Goal: Communication & Community: Answer question/provide support

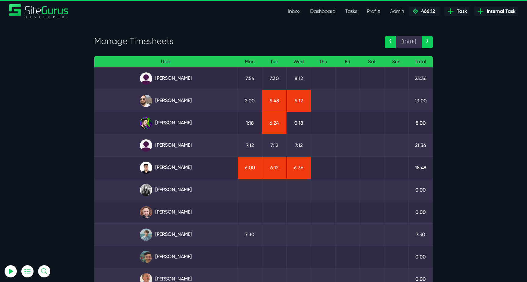
select select "0"
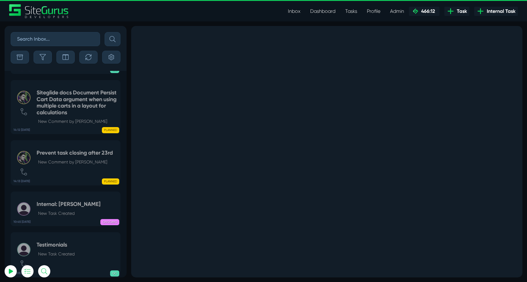
select select "0"
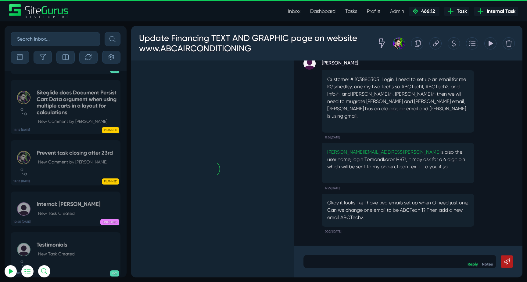
scroll to position [-24299, 0]
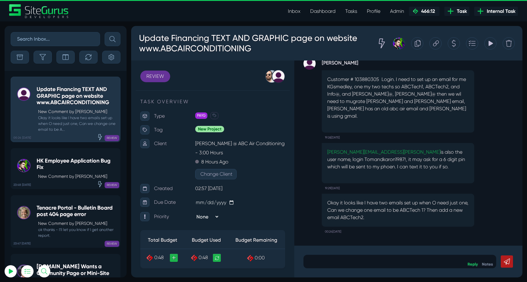
drag, startPoint x: 381, startPoint y: 202, endPoint x: 418, endPoint y: 218, distance: 40.3
click at [418, 218] on p "Okay it looks like I have two emails set up when O need just one, Can we change…" at bounding box center [398, 210] width 142 height 22
click at [397, 262] on p at bounding box center [400, 261] width 184 height 7
click at [464, 204] on p "Okay it looks like I have two emails set up when O need just one, Can we change…" at bounding box center [398, 210] width 142 height 22
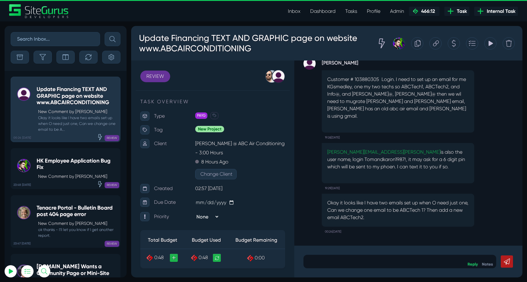
drag, startPoint x: 351, startPoint y: 202, endPoint x: 419, endPoint y: 218, distance: 70.5
click at [419, 218] on p "Okay it looks like I have two emails set up when O need just one, Can we change…" at bounding box center [398, 210] width 142 height 22
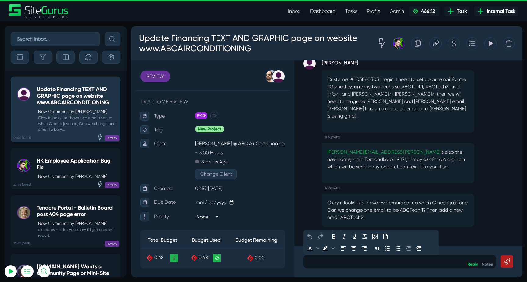
click at [390, 262] on p at bounding box center [400, 261] width 184 height 7
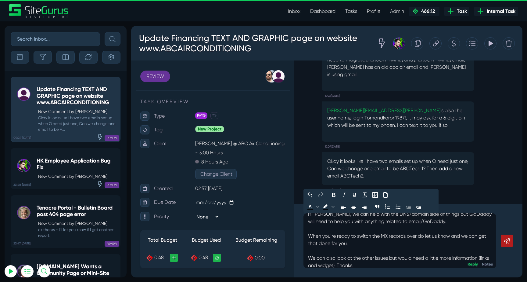
scroll to position [10, 0]
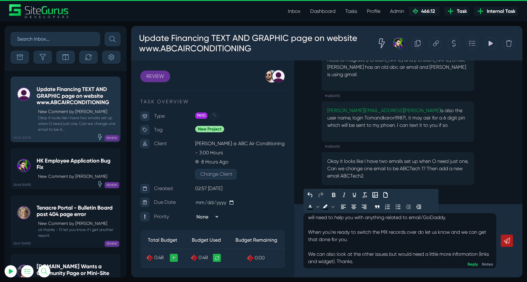
click at [508, 243] on icon at bounding box center [507, 240] width 6 height 6
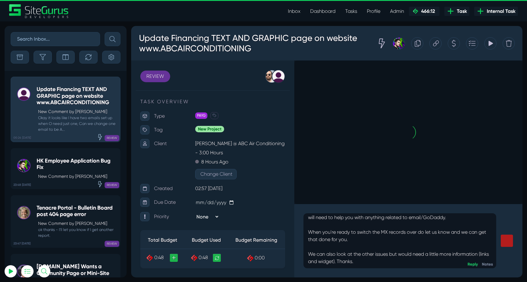
scroll to position [0, 0]
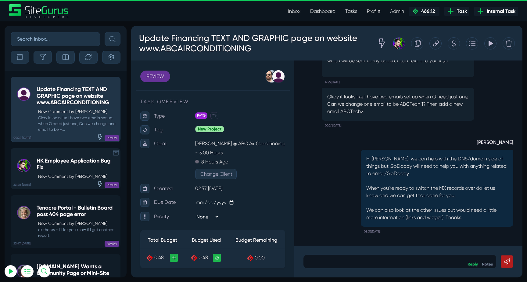
click at [71, 169] on h5 "HK Employee Application Bug Fix" at bounding box center [77, 163] width 81 height 13
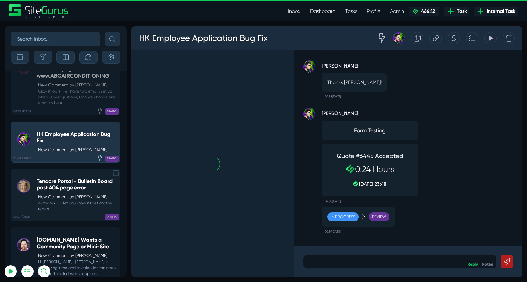
scroll to position [-24299, 0]
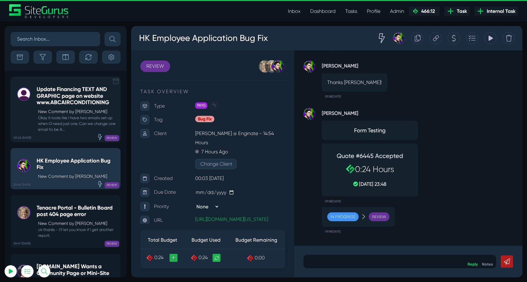
click at [67, 123] on small "Okay it looks like I have two emails set up when O need just one, Can we change…" at bounding box center [77, 124] width 81 height 18
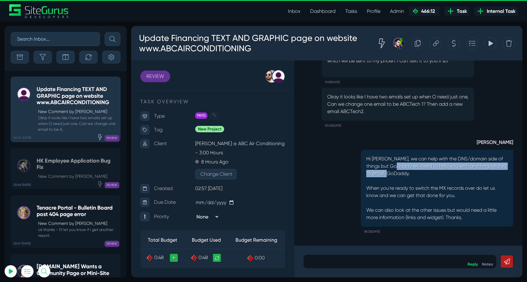
drag, startPoint x: 395, startPoint y: 166, endPoint x: 481, endPoint y: 170, distance: 86.4
click at [481, 170] on p "Hi [PERSON_NAME], we can help with the DNS/domain side of things but GoDaddy wi…" at bounding box center [437, 166] width 142 height 22
